Goal: Task Accomplishment & Management: Manage account settings

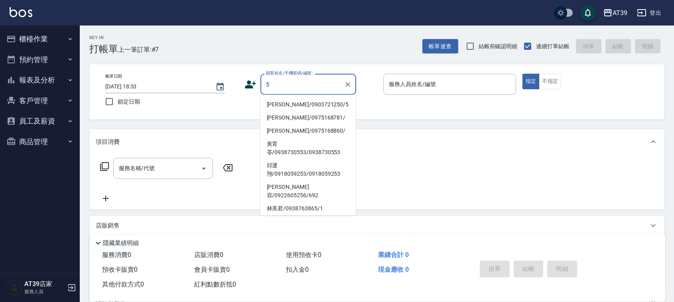
type input "[PERSON_NAME]/0903721250/5"
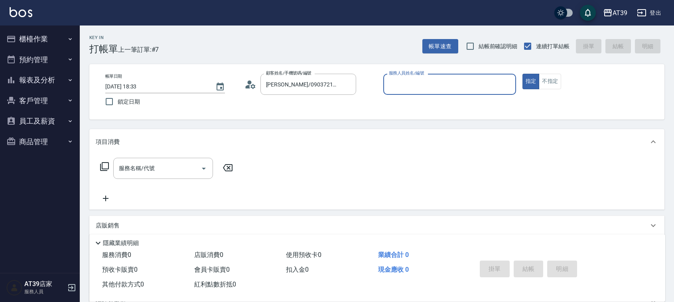
type input "愷爾-5"
click at [522, 74] on button "指定" at bounding box center [530, 82] width 17 height 16
type button "true"
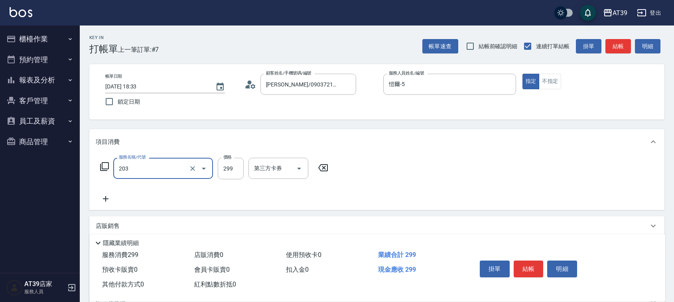
type input "B級洗+剪(203)"
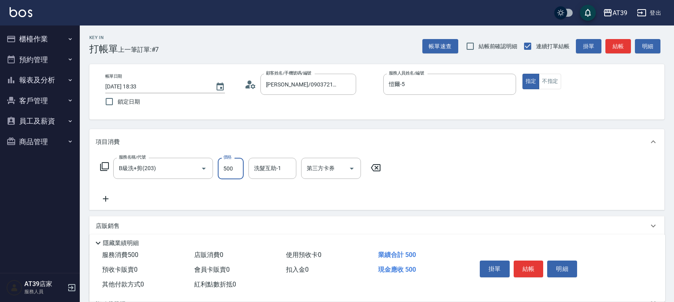
type input "500"
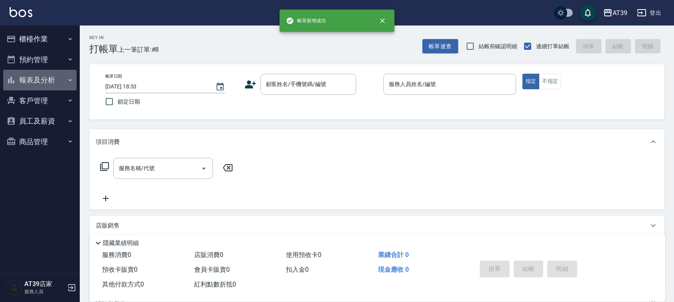
click at [68, 85] on button "報表及分析" at bounding box center [39, 80] width 73 height 21
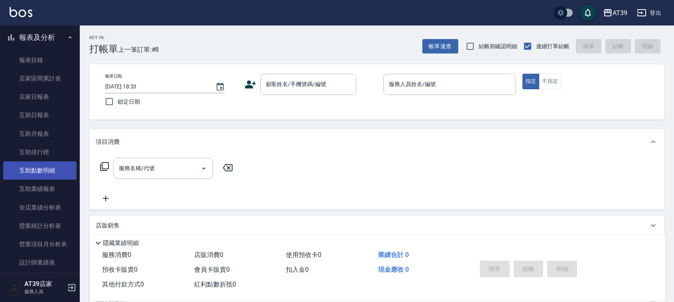
scroll to position [100, 0]
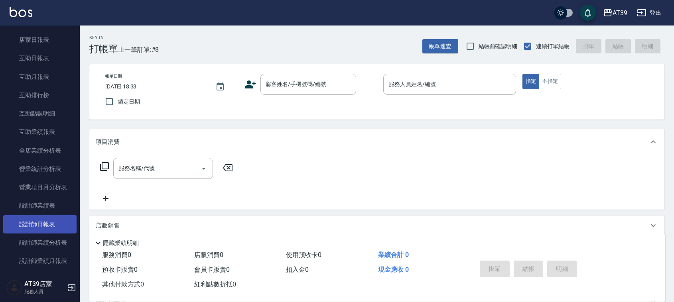
click at [47, 227] on link "設計師日報表" at bounding box center [39, 224] width 73 height 18
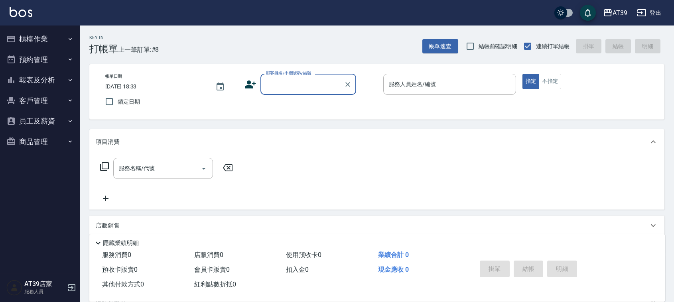
click at [75, 75] on button "報表及分析" at bounding box center [39, 80] width 73 height 21
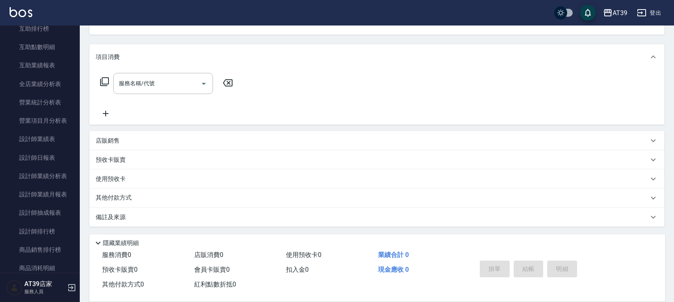
scroll to position [199, 0]
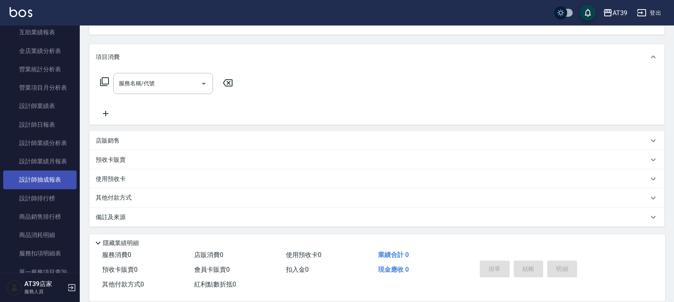
click at [54, 176] on link "設計師抽成報表" at bounding box center [39, 180] width 73 height 18
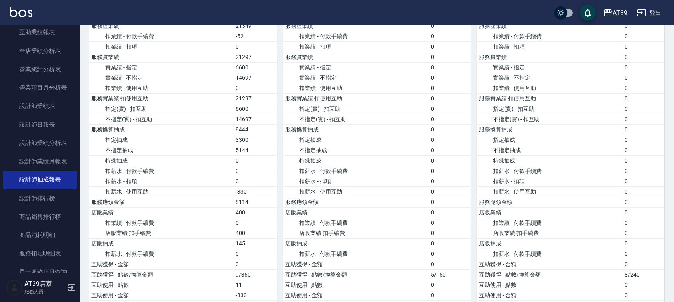
scroll to position [747, 0]
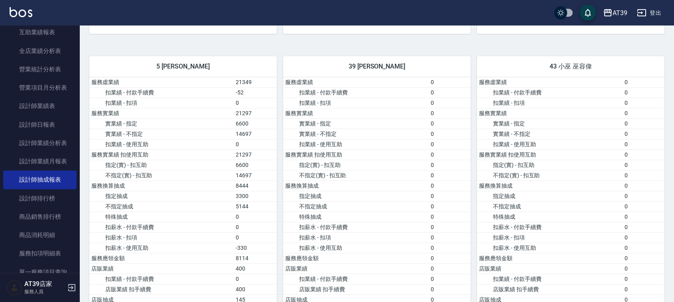
click at [24, 12] on img at bounding box center [21, 12] width 23 height 10
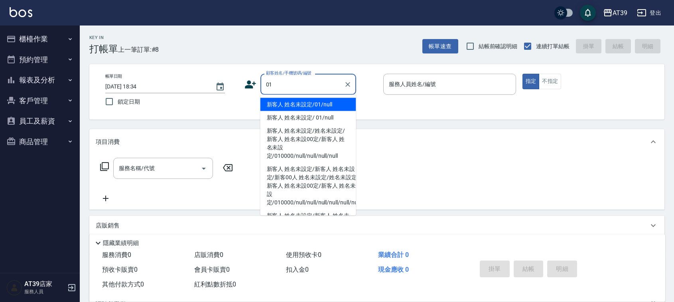
type input "新客人 姓名未設定/01/null"
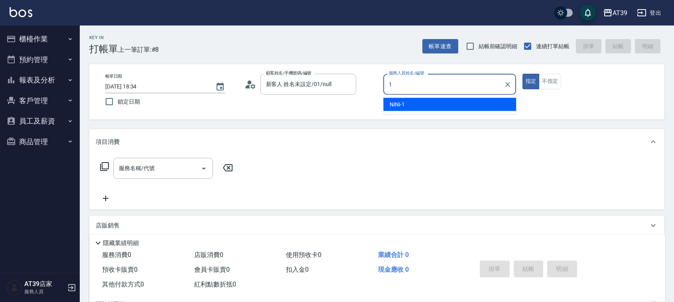
type input "1"
type button "true"
type input "NiNi-1"
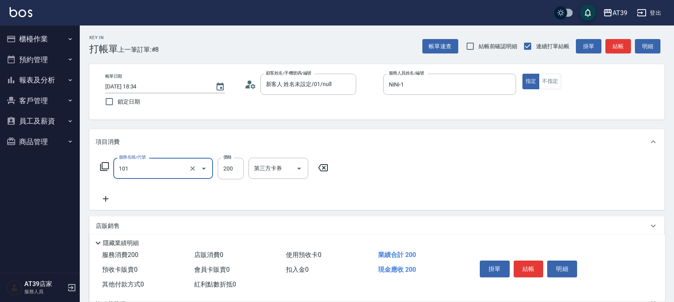
type input "洗髮(101)"
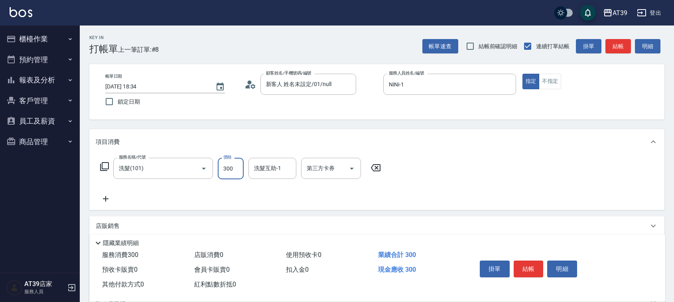
type input "300"
type input "7"
type input "芊芊-27"
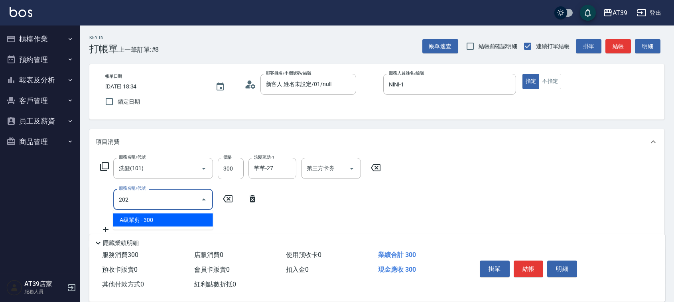
type input "A級單剪(202)"
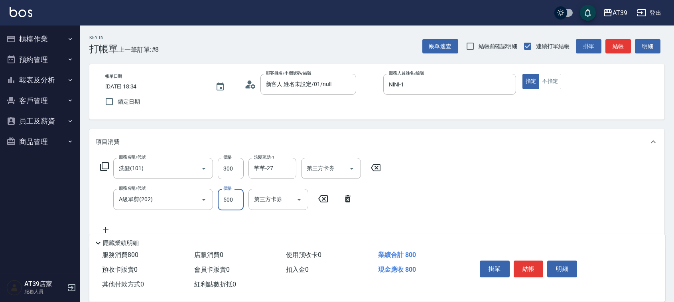
type input "500"
drag, startPoint x: 208, startPoint y: 15, endPoint x: 616, endPoint y: 49, distance: 409.5
click at [616, 49] on button "結帳" at bounding box center [618, 46] width 26 height 15
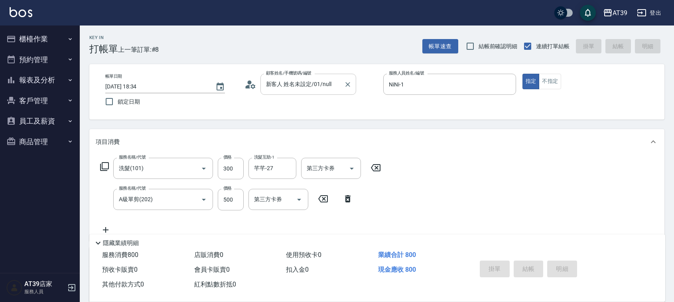
type input "[DATE] 19:01"
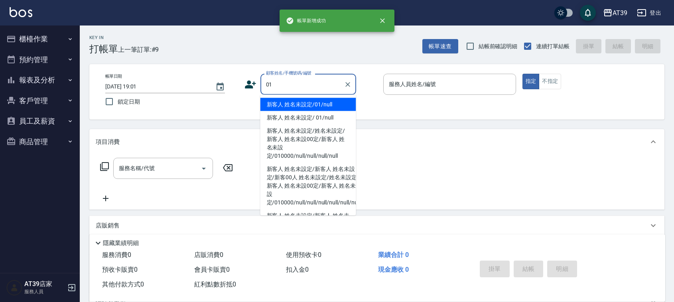
type input "新客人 姓名未設定/01/null"
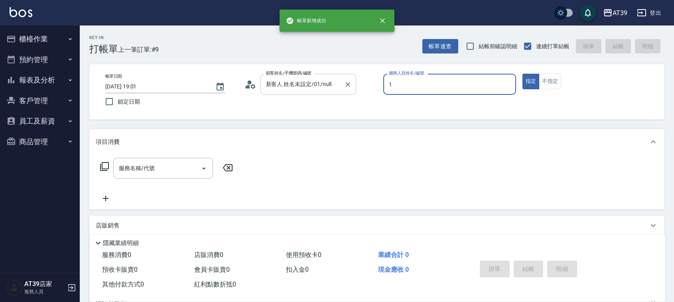
type input "NiNi-1"
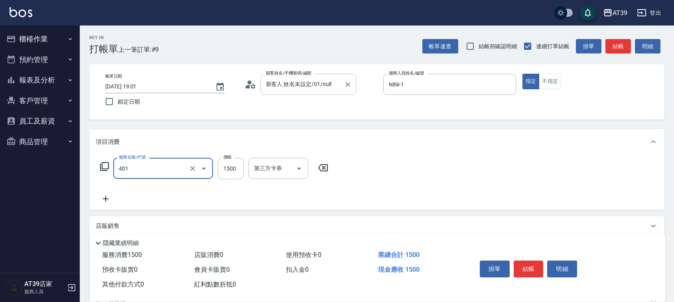
type input "基本染髮(401)"
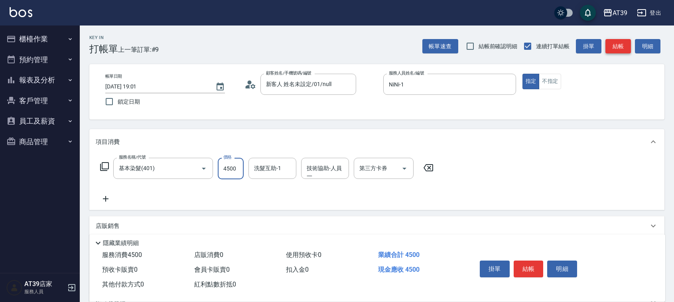
type input "4500"
click at [623, 45] on button "結帳" at bounding box center [618, 46] width 26 height 15
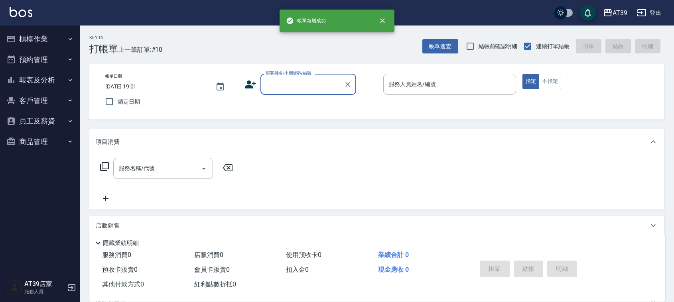
click at [54, 77] on button "報表及分析" at bounding box center [39, 80] width 73 height 21
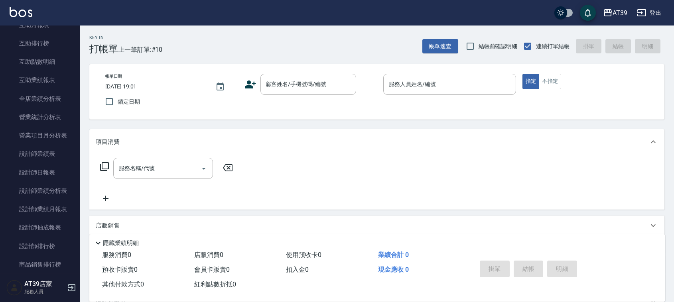
scroll to position [152, 0]
click at [50, 173] on link "設計師日報表" at bounding box center [39, 172] width 73 height 18
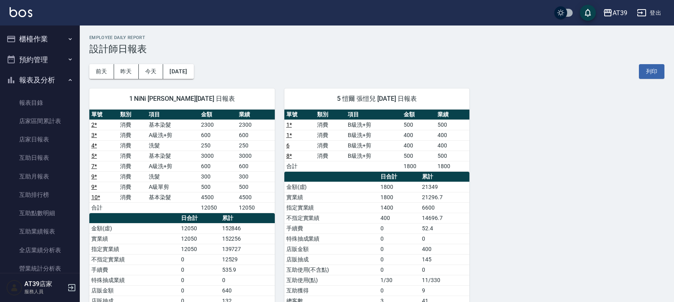
click at [42, 39] on button "櫃檯作業" at bounding box center [39, 39] width 73 height 21
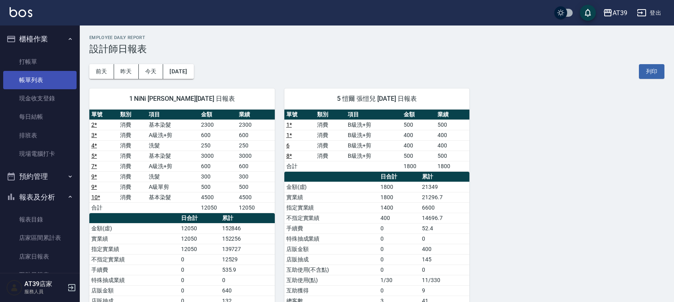
click at [51, 72] on link "帳單列表" at bounding box center [39, 80] width 73 height 18
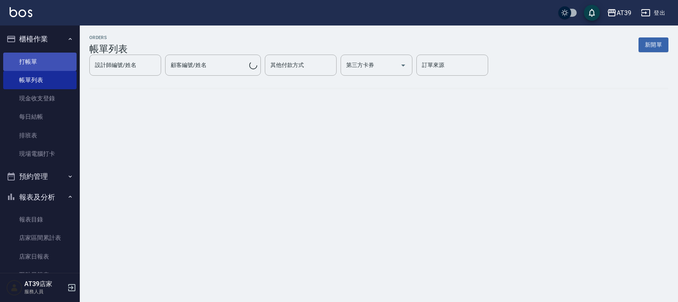
click at [41, 65] on link "打帳單" at bounding box center [39, 62] width 73 height 18
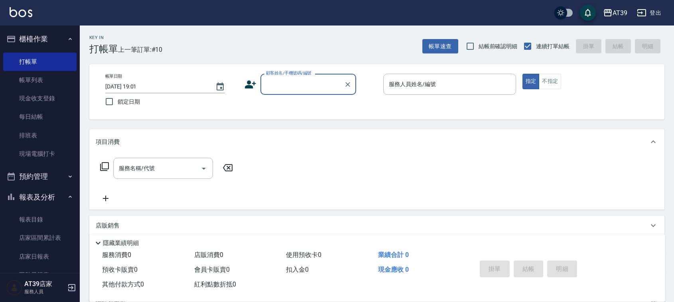
click at [301, 85] on input "顧客姓名/手機號碼/編號" at bounding box center [302, 84] width 77 height 14
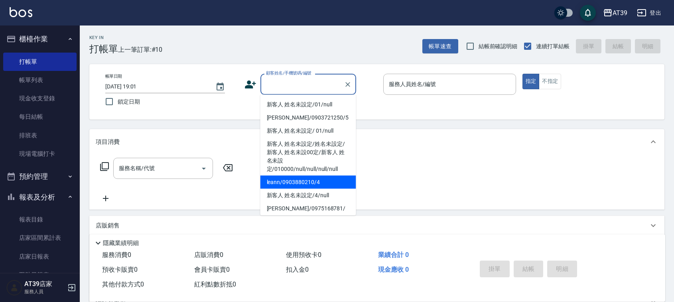
click at [287, 173] on ul "新客人 姓名未設定/01/null [PERSON_NAME]/0903721250/5 新客人 姓名未設定/ 01/null 新客人 姓名未設定/姓名未設定…" at bounding box center [308, 155] width 96 height 121
click at [295, 176] on li "leann/0903880210/4" at bounding box center [308, 182] width 96 height 13
type input "leann/0903880210/4"
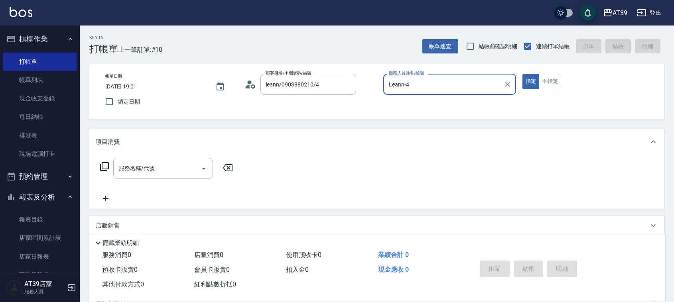
type input "Leann-4"
click at [163, 178] on div "服務名稱/代號" at bounding box center [163, 168] width 100 height 21
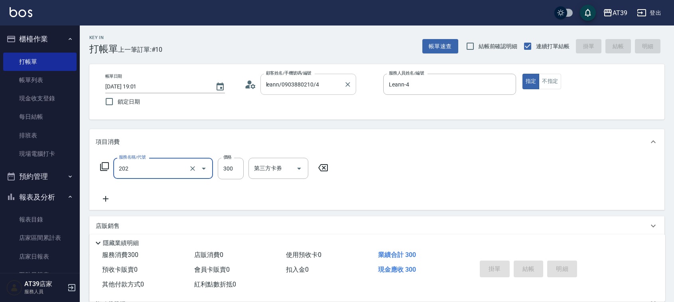
type input "202"
type input "[DATE] 19:02"
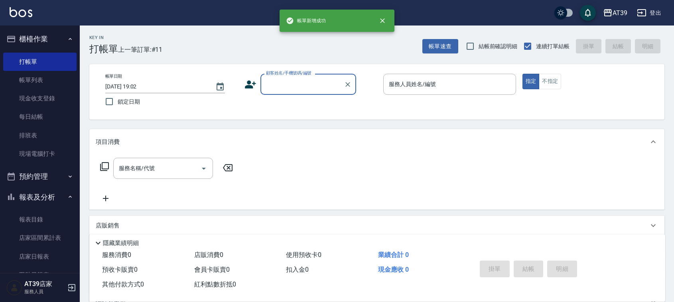
click at [272, 83] on input "顧客姓名/手機號碼/編號" at bounding box center [302, 84] width 77 height 14
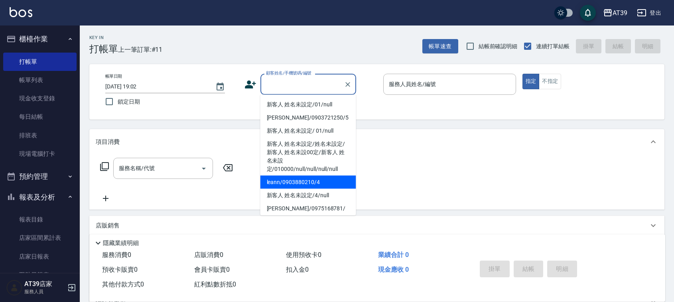
click at [291, 178] on li "leann/0903880210/4" at bounding box center [308, 182] width 96 height 13
type input "leann/0903880210/4"
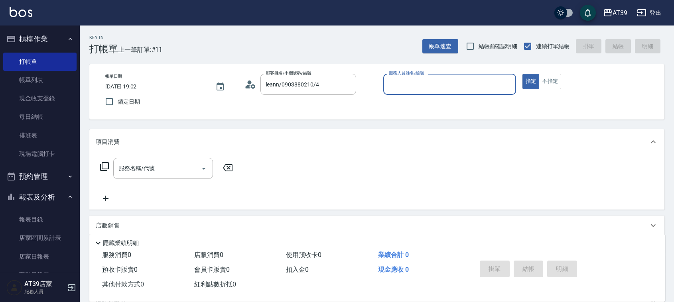
type input "Leann-4"
click at [107, 167] on icon at bounding box center [105, 167] width 10 height 10
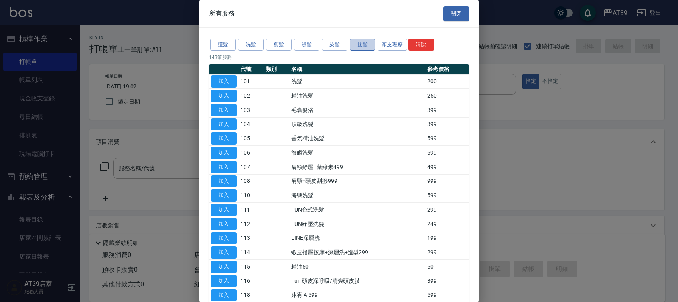
click at [363, 42] on button "接髮" at bounding box center [363, 45] width 26 height 12
click at [313, 49] on button "燙髮" at bounding box center [307, 45] width 26 height 12
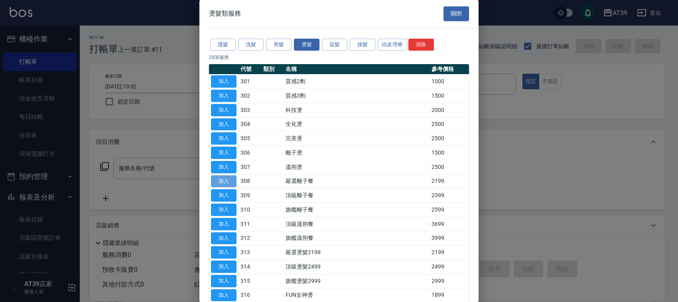
click at [222, 179] on button "加入" at bounding box center [224, 181] width 26 height 12
type input "嚴選離子餐(308)"
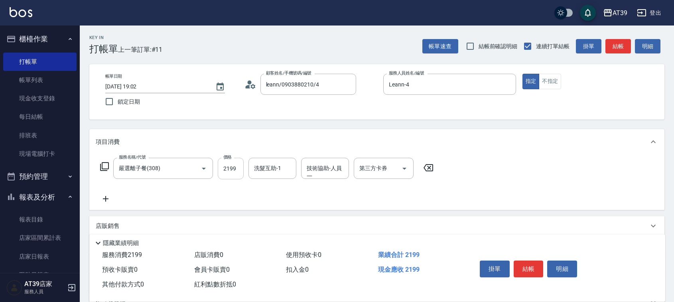
click at [238, 171] on input "2199" at bounding box center [231, 169] width 26 height 22
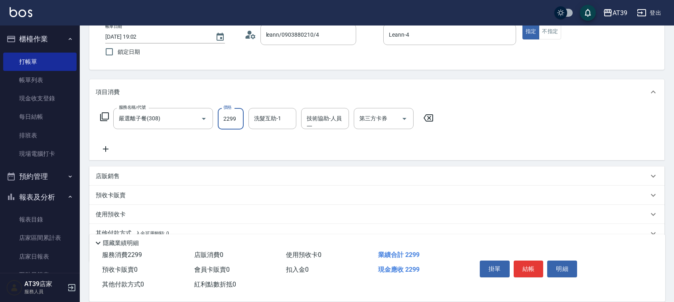
type input "2299"
click at [138, 179] on div "店販銷售" at bounding box center [372, 176] width 552 height 8
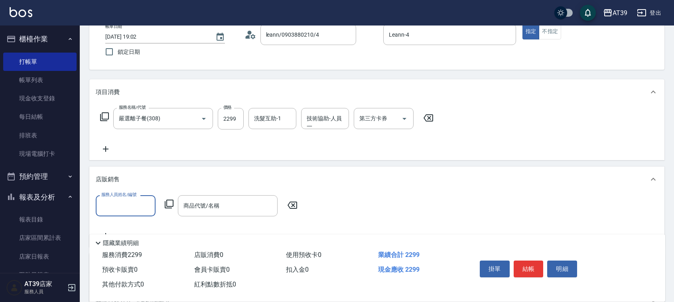
scroll to position [0, 0]
click at [116, 210] on input "服務人員姓名/編號" at bounding box center [125, 206] width 53 height 14
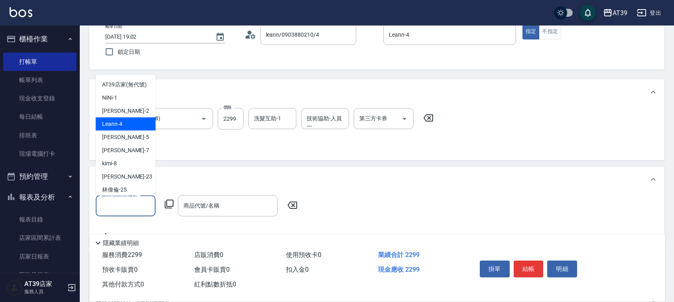
click at [138, 130] on div "Leann -4" at bounding box center [126, 123] width 60 height 13
type input "Leann-4"
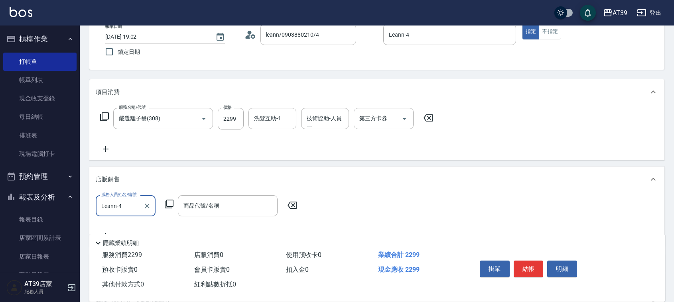
click at [167, 201] on icon at bounding box center [169, 204] width 9 height 9
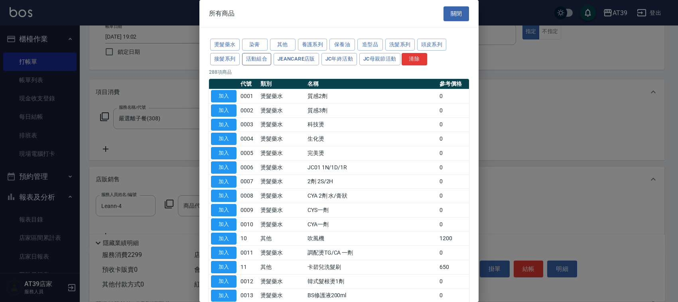
click at [252, 65] on button "活動組合" at bounding box center [256, 59] width 29 height 12
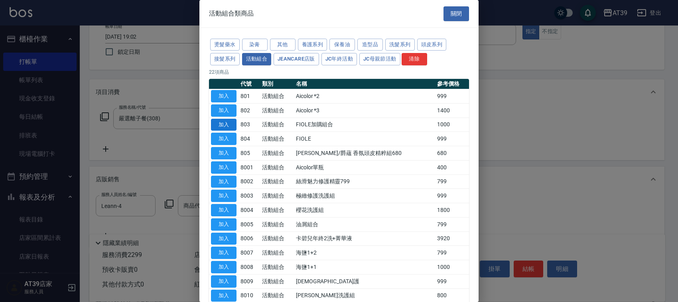
drag, startPoint x: 220, startPoint y: 138, endPoint x: 236, endPoint y: 124, distance: 20.9
click at [236, 124] on tbody "加入 801 活動組合 Aicolor *2 999 加入 802 活動組合 Aicolor *3 1400 加入 803 活動組合 FIOLE加購組合 10…" at bounding box center [339, 246] width 260 height 314
click at [234, 125] on button "加入" at bounding box center [224, 125] width 26 height 12
type input "FIOLE加購組合"
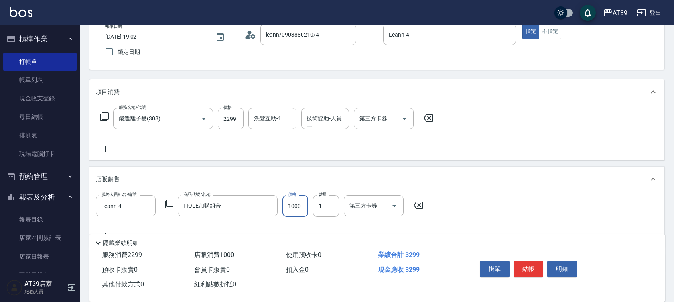
click at [303, 202] on input "1000" at bounding box center [295, 206] width 26 height 22
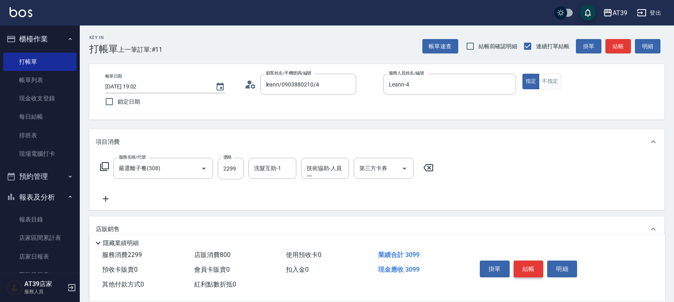
type input "800"
click at [535, 263] on button "結帳" at bounding box center [528, 269] width 30 height 17
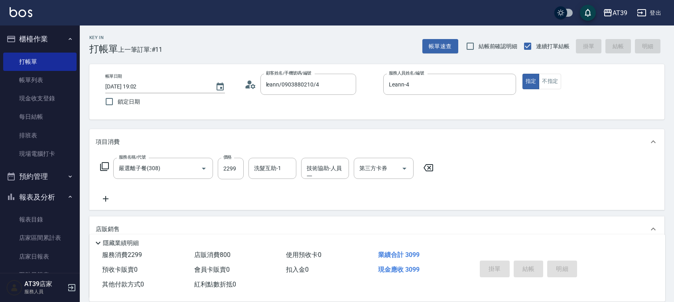
type input "[DATE] 19:03"
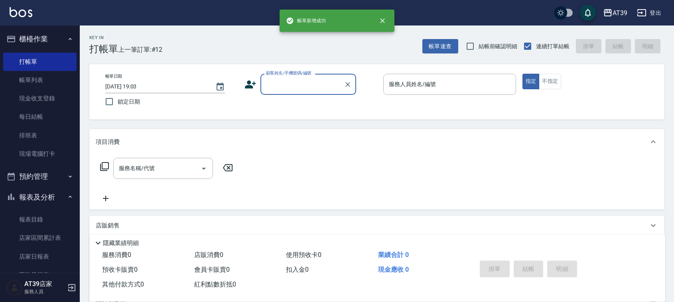
click at [61, 38] on button "櫃檯作業" at bounding box center [39, 39] width 73 height 21
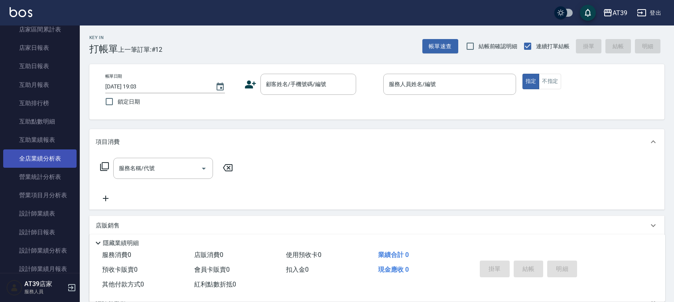
scroll to position [100, 0]
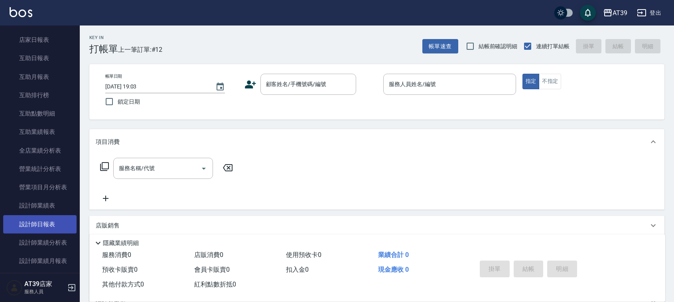
click at [58, 218] on link "設計師日報表" at bounding box center [39, 224] width 73 height 18
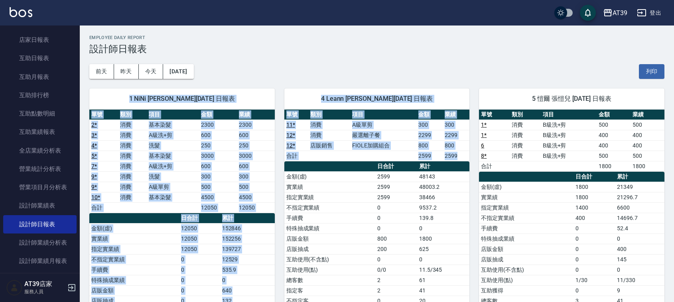
drag, startPoint x: 362, startPoint y: 164, endPoint x: 336, endPoint y: 72, distance: 95.7
click at [336, 72] on div "AT39 [DATE] 設計師日報表 列印時間： [DATE][PHONE_NUMBER]:03 Employee Daily Report 設計師日報表 […" at bounding box center [377, 217] width 594 height 383
click at [346, 106] on div "4 Leann [PERSON_NAME][DATE] 日報表" at bounding box center [376, 98] width 185 height 21
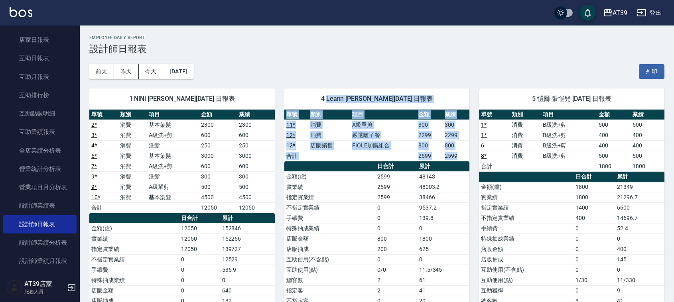
drag, startPoint x: 346, startPoint y: 106, endPoint x: 372, endPoint y: 164, distance: 63.3
click at [372, 164] on div "4 Leann [PERSON_NAME][DATE] 日報表 單號 類別 項目 金額 業績 11 * 消費 A級單剪 300 300 12 * 消費 嚴選離…" at bounding box center [376, 217] width 185 height 259
click at [372, 164] on th "a dense table" at bounding box center [329, 166] width 91 height 10
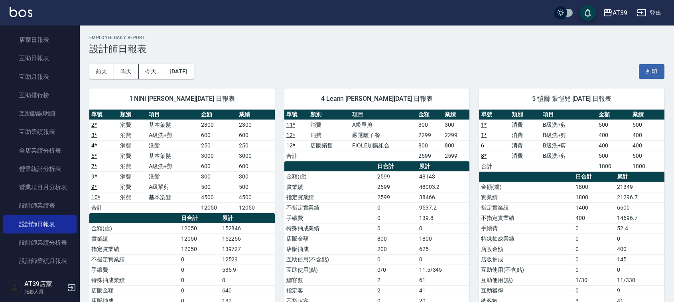
click at [202, 81] on div "1 NiNi [PERSON_NAME][DATE] 日報表 單號 類別 項目 金額 業績 2 * 消費 基本染髮 2300 2300 3 * 消費 A級洗+…" at bounding box center [177, 239] width 195 height 320
click at [193, 77] on button "[DATE]" at bounding box center [178, 71] width 30 height 15
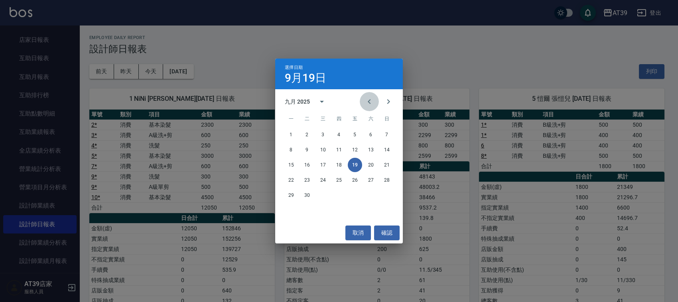
click at [372, 102] on icon "Previous month" at bounding box center [369, 102] width 10 height 10
click at [305, 180] on button "19" at bounding box center [307, 180] width 14 height 14
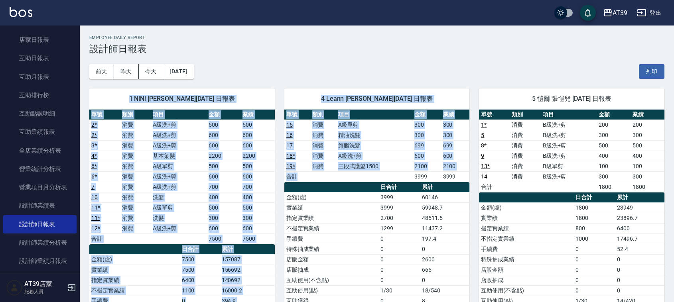
drag, startPoint x: 372, startPoint y: 181, endPoint x: 345, endPoint y: 77, distance: 107.5
click at [345, 77] on div "AT39 [DATE] 設計師日報表 列印時間： [DATE][PHONE_NUMBER]:03 Employee Daily Report 設計師日報表 […" at bounding box center [377, 238] width 594 height 425
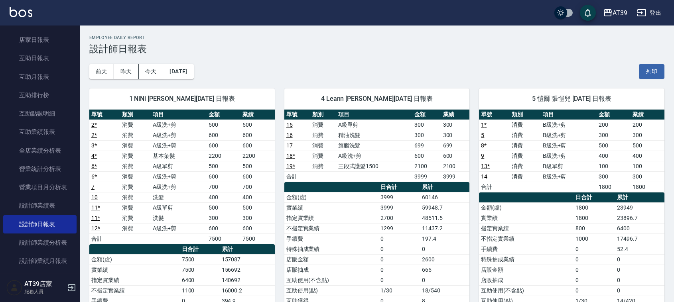
click at [345, 77] on div "[DATE] [DATE] [DATE] [DATE] 列印" at bounding box center [376, 72] width 575 height 34
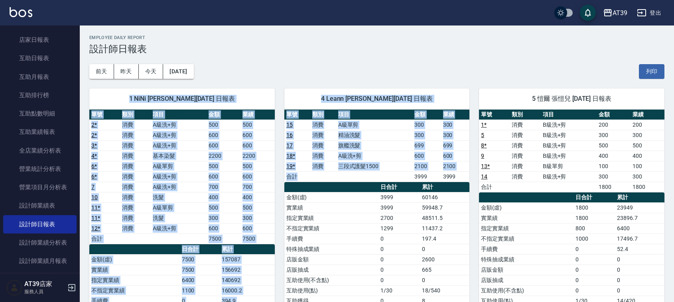
drag, startPoint x: 345, startPoint y: 77, endPoint x: 368, endPoint y: 180, distance: 105.8
click at [368, 180] on div "AT39 [DATE] 設計師日報表 列印時間： [DATE][PHONE_NUMBER]:03 Employee Daily Report 設計師日報表 […" at bounding box center [377, 238] width 594 height 425
click at [368, 180] on td "a dense table" at bounding box center [374, 176] width 76 height 10
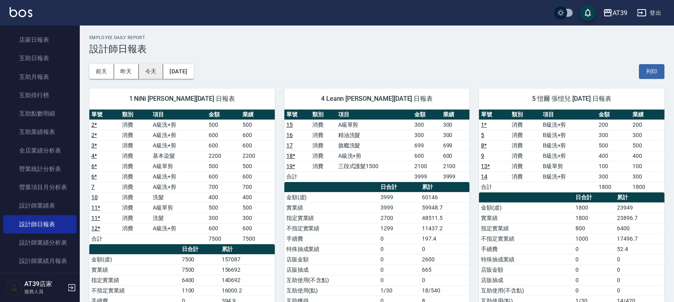
click at [153, 73] on button "今天" at bounding box center [151, 71] width 25 height 15
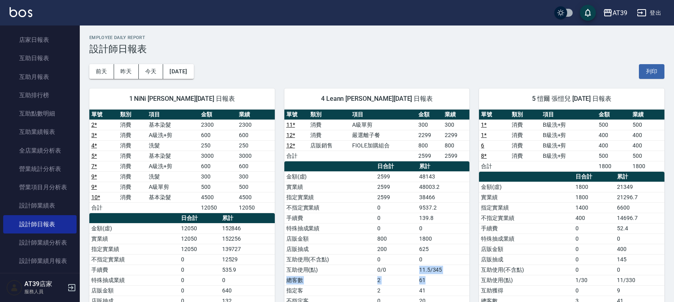
drag, startPoint x: 442, startPoint y: 277, endPoint x: 420, endPoint y: 271, distance: 22.7
click at [420, 271] on tbody "金額(虛) 2599 48143 實業績 2599 48003.2 指定實業績 2599 38466 不指定實業績 0 9537.2 手續費 0 139.8 …" at bounding box center [376, 254] width 185 height 166
click at [420, 271] on td "11.5/345" at bounding box center [443, 270] width 53 height 10
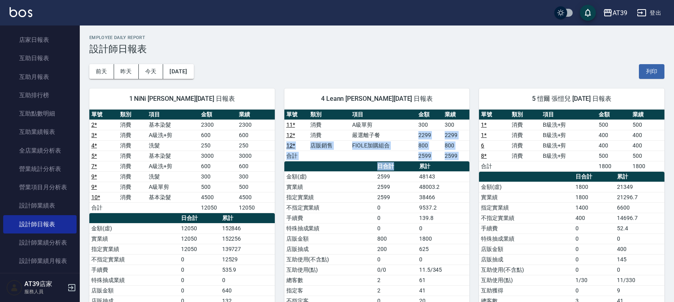
drag, startPoint x: 403, startPoint y: 136, endPoint x: 397, endPoint y: 168, distance: 32.4
click at [397, 168] on div "單號 類別 項目 金額 業績 11 * 消費 A級單剪 300 300 12 * 消費 嚴選離子餐 2299 2299 12 * 店販銷售 FIOLE加購組合…" at bounding box center [376, 224] width 185 height 228
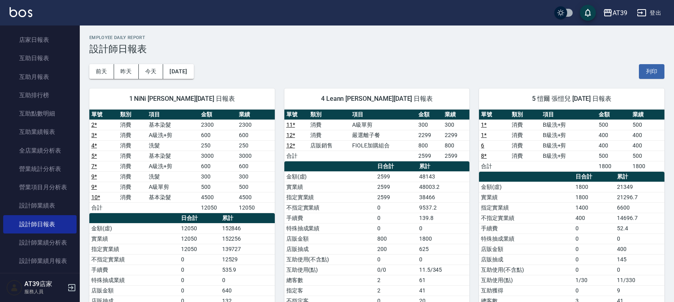
click at [379, 112] on th "項目" at bounding box center [383, 115] width 66 height 10
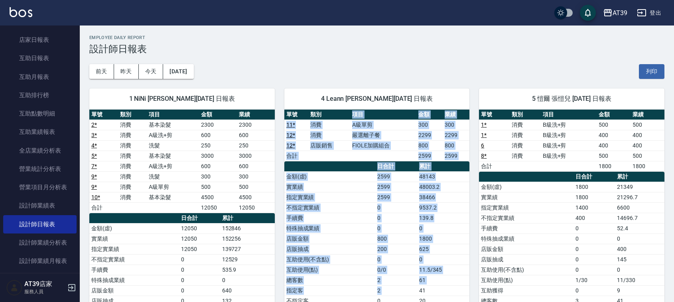
drag, startPoint x: 379, startPoint y: 112, endPoint x: 415, endPoint y: 289, distance: 181.0
click at [415, 289] on div "單號 類別 項目 金額 業績 11 * 消費 A級單剪 300 300 12 * 消費 嚴選離子餐 2299 2299 12 * 店販銷售 FIOLE加購組合…" at bounding box center [376, 224] width 185 height 228
click at [415, 289] on td "2" at bounding box center [395, 290] width 41 height 10
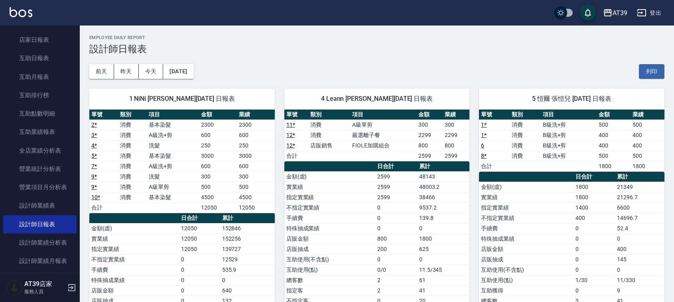
click at [415, 289] on td "2" at bounding box center [395, 290] width 41 height 10
click at [10, 23] on div "AT39 登出" at bounding box center [337, 13] width 674 height 26
click at [30, 0] on div "AT39 登出" at bounding box center [337, 13] width 674 height 26
click at [33, 11] on div "AT39 登出" at bounding box center [337, 13] width 674 height 26
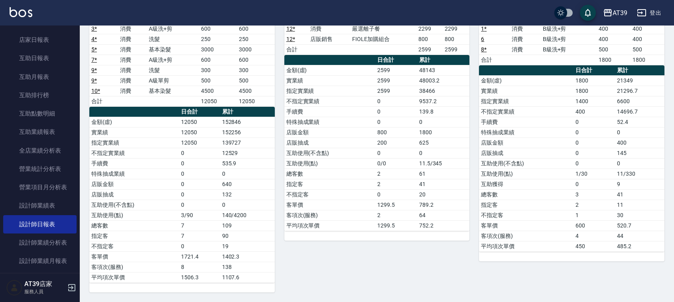
scroll to position [108, 0]
click at [26, 15] on img at bounding box center [21, 12] width 23 height 10
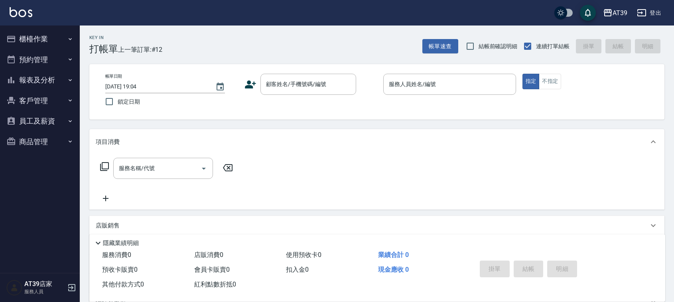
drag, startPoint x: 26, startPoint y: 15, endPoint x: 0, endPoint y: 240, distance: 227.1
click at [0, 240] on nav "櫃檯作業 打帳單 帳單列表 現金收支登錄 每日結帳 排班表 現場電腦打卡 預約管理 預約管理 單日預約紀錄 單週預約紀錄 報表及分析 報表目錄 店家區間累計表…" at bounding box center [40, 150] width 80 height 248
click at [38, 78] on button "報表及分析" at bounding box center [39, 80] width 73 height 21
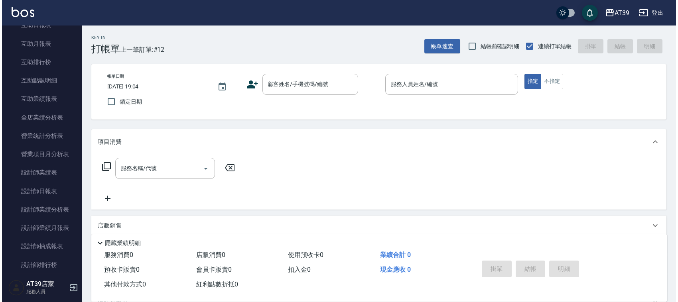
scroll to position [161, 0]
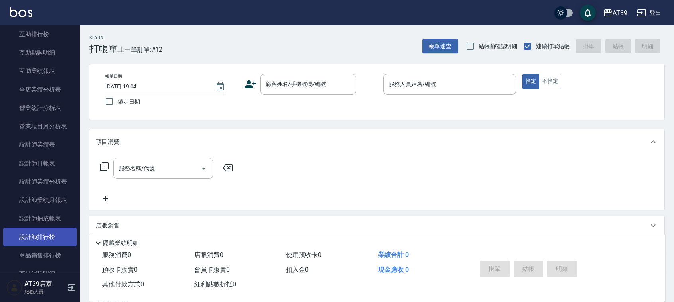
click at [29, 236] on link "設計師排行榜" at bounding box center [39, 237] width 73 height 18
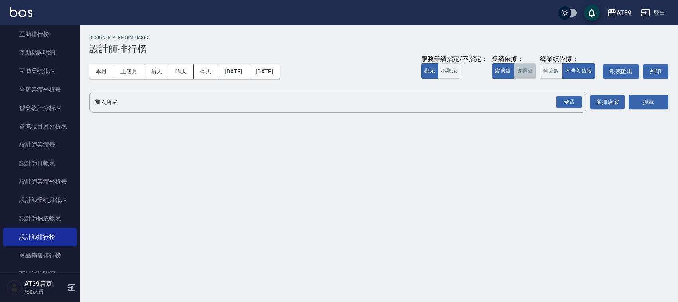
click at [517, 76] on button "實業績" at bounding box center [524, 71] width 22 height 16
click at [569, 106] on div "全選" at bounding box center [569, 102] width 26 height 12
click at [656, 103] on button "搜尋" at bounding box center [648, 102] width 40 height 15
